Goal: Task Accomplishment & Management: Manage account settings

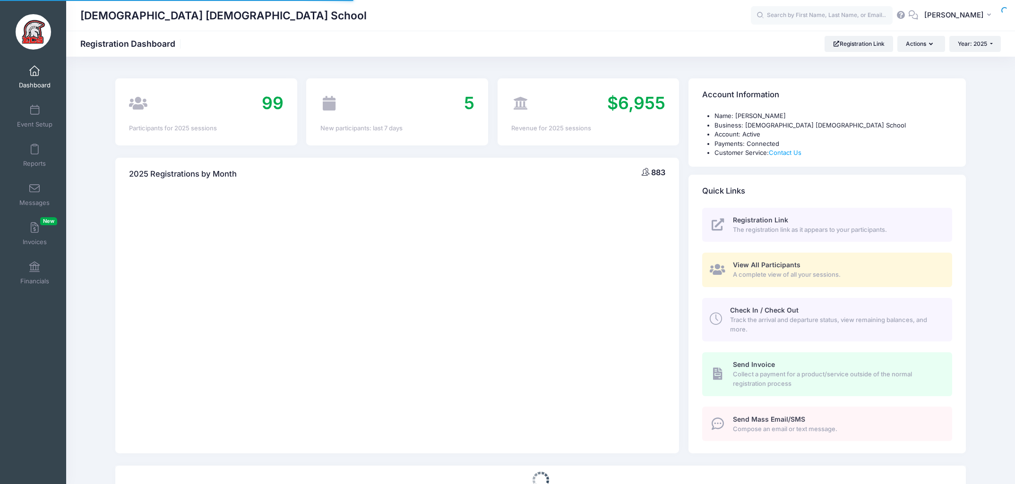
select select
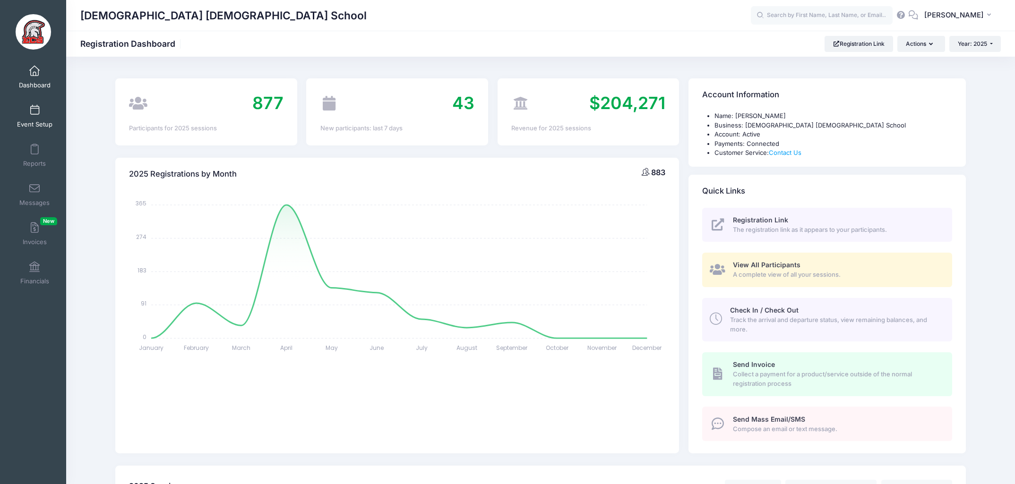
click at [34, 113] on span at bounding box center [34, 110] width 0 height 10
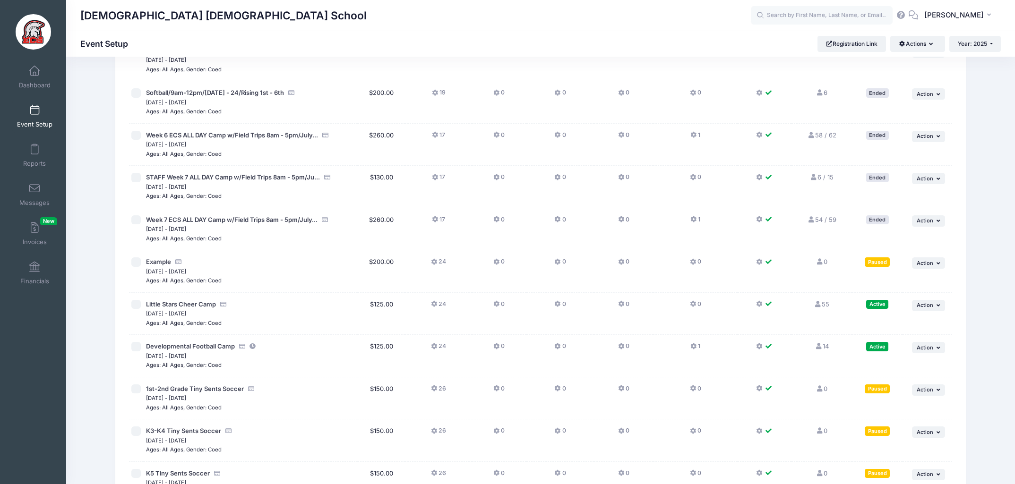
scroll to position [1659, 0]
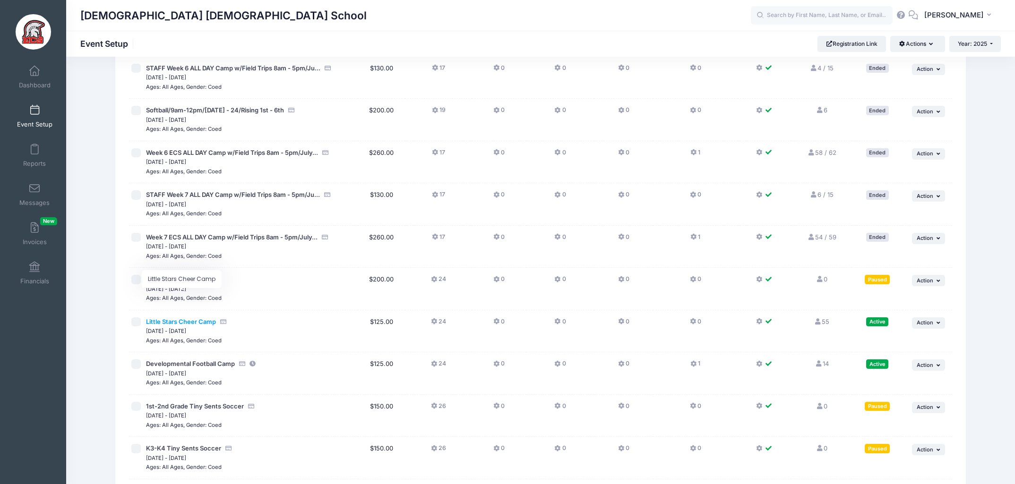
click at [191, 318] on span "Little Stars Cheer Camp" at bounding box center [181, 322] width 70 height 8
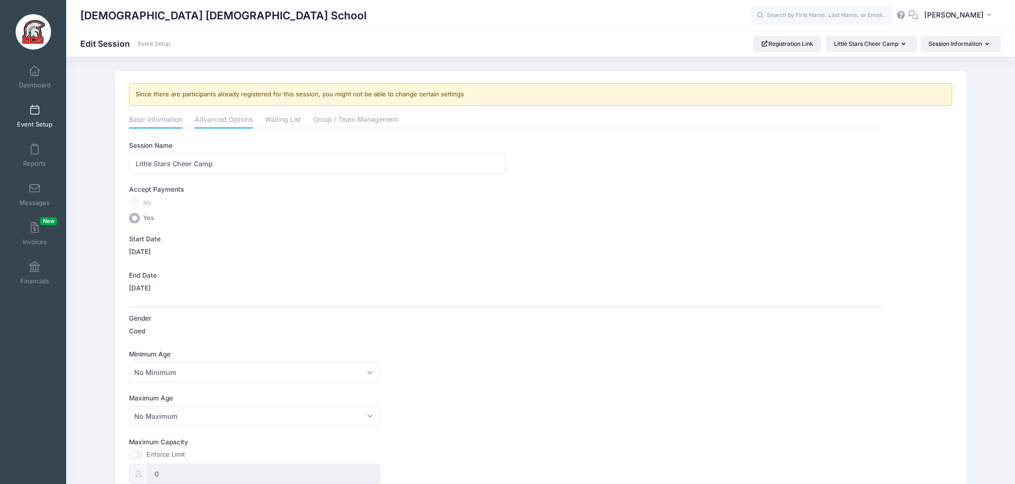
click at [232, 119] on link "Advanced Options" at bounding box center [224, 120] width 58 height 17
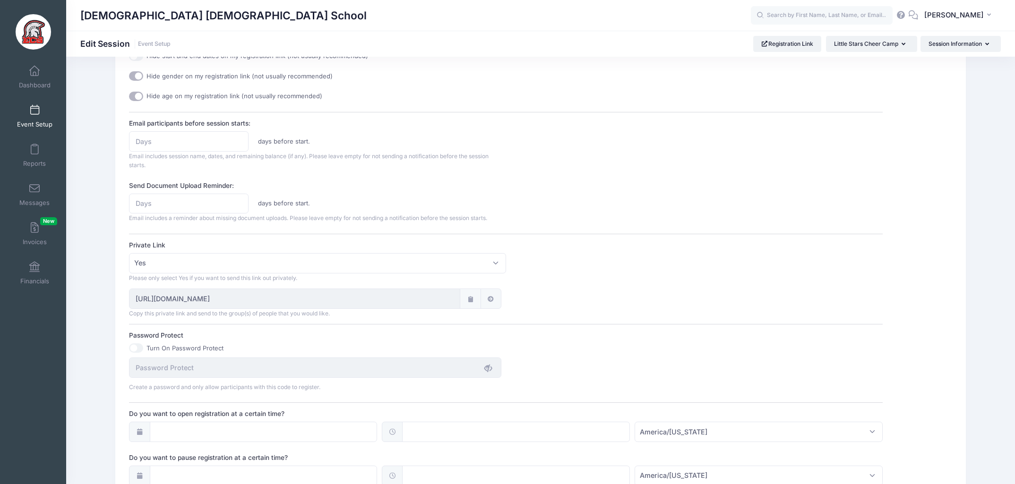
scroll to position [422, 0]
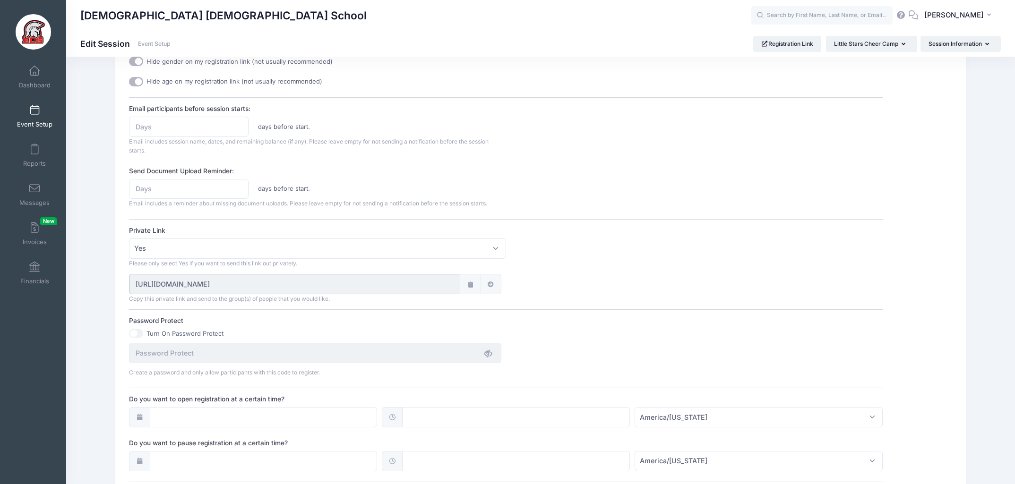
click at [345, 281] on input "https://portal.campnetwork.com/Register/Registration/RegisterForEvent.php?camp_…" at bounding box center [294, 284] width 331 height 20
click at [345, 281] on input "https://portal.campnetwork.com/Register/Registration/RegisterForEvent.php?camp_…" at bounding box center [294, 283] width 331 height 20
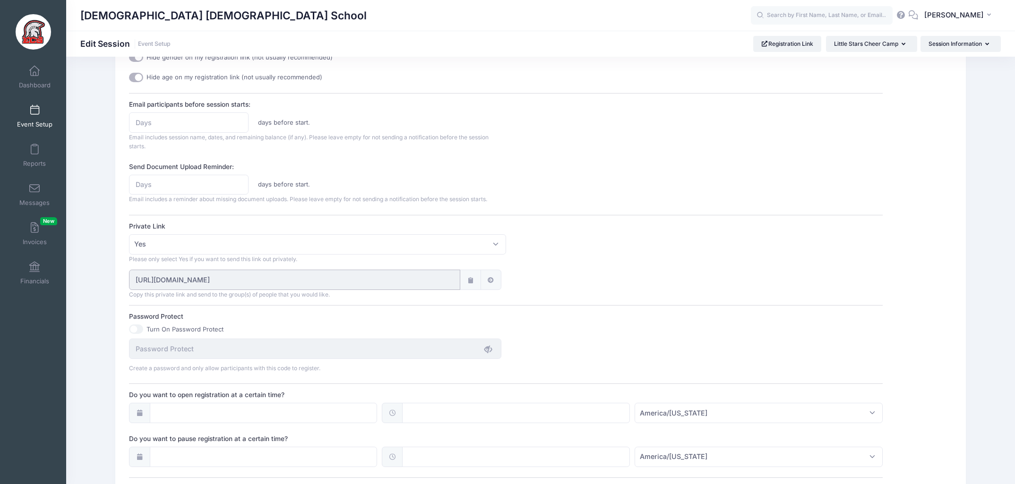
click at [422, 280] on input "https://portal.campnetwork.com/Register/Registration/RegisterForEvent.php?camp_…" at bounding box center [294, 280] width 331 height 20
click at [421, 280] on input "https://portal.campnetwork.com/Register/Registration/RegisterForEvent.php?camp_…" at bounding box center [294, 280] width 331 height 20
